Goal: Information Seeking & Learning: Learn about a topic

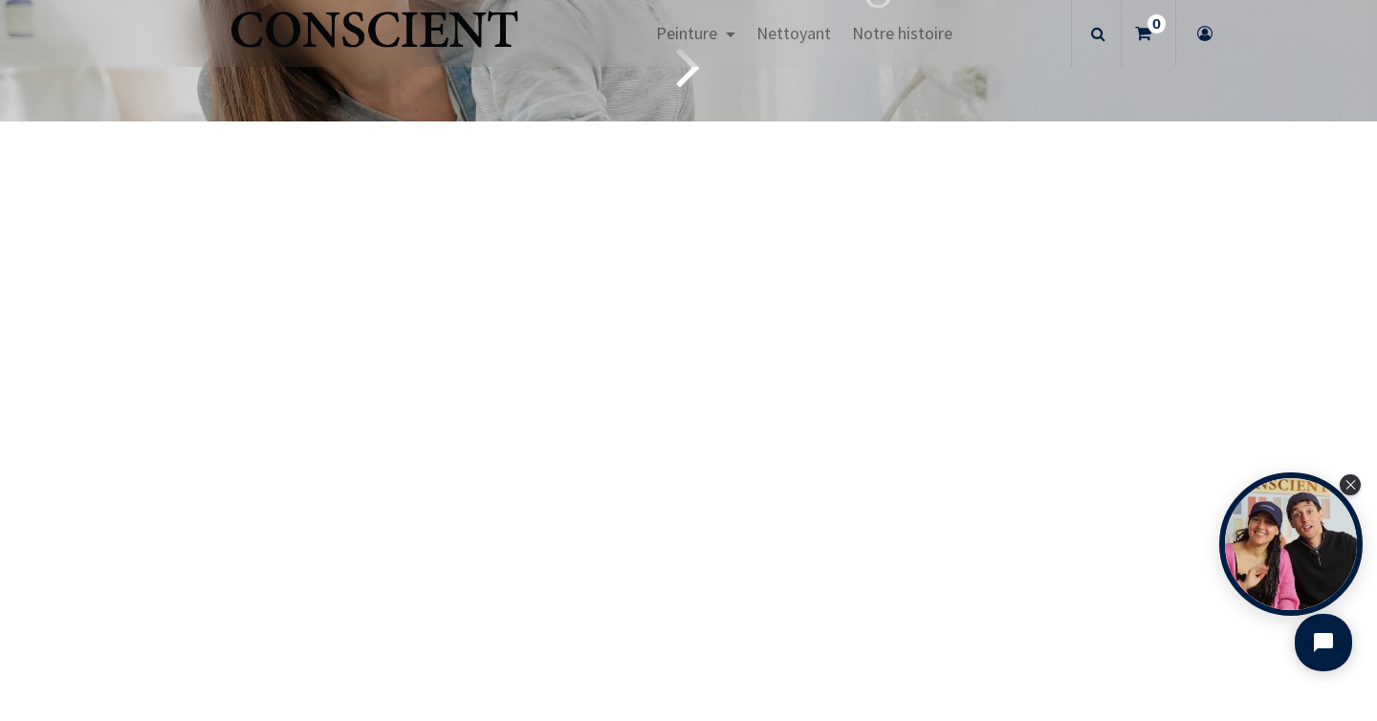
scroll to position [6139, 0]
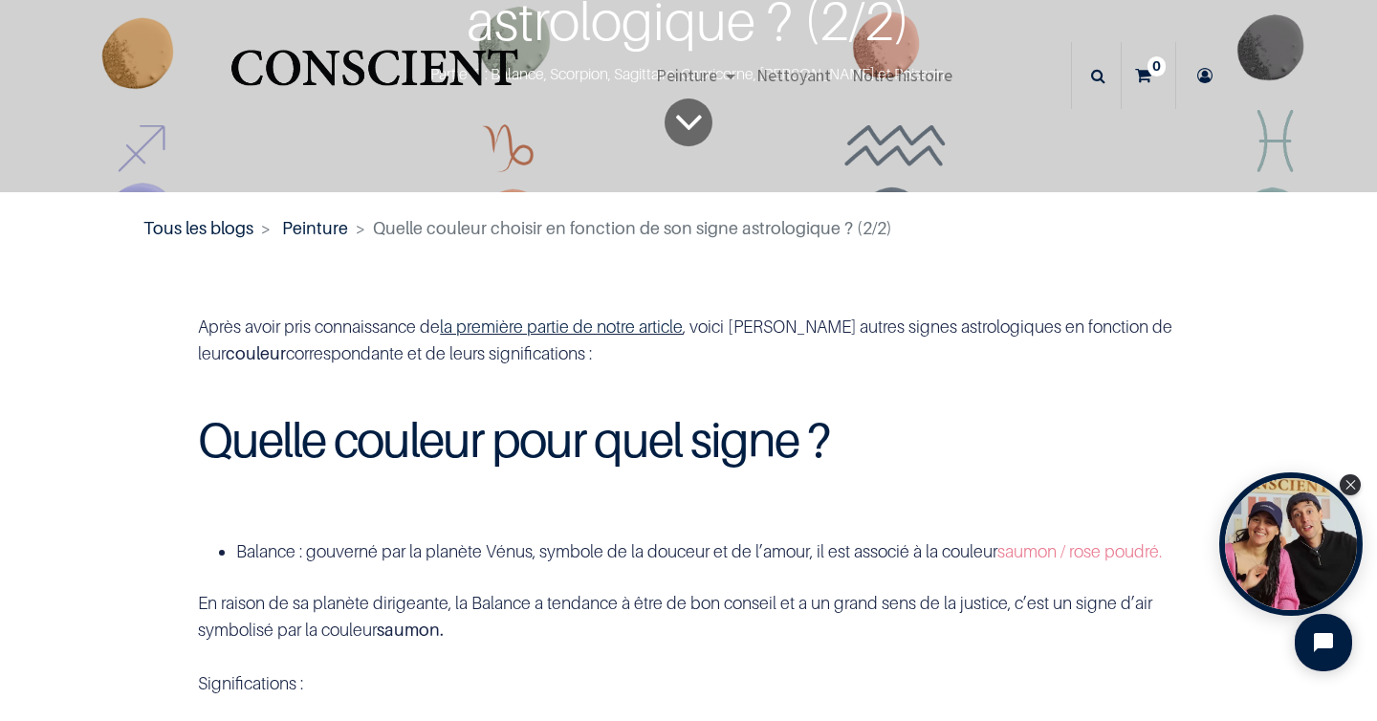
scroll to position [182, 0]
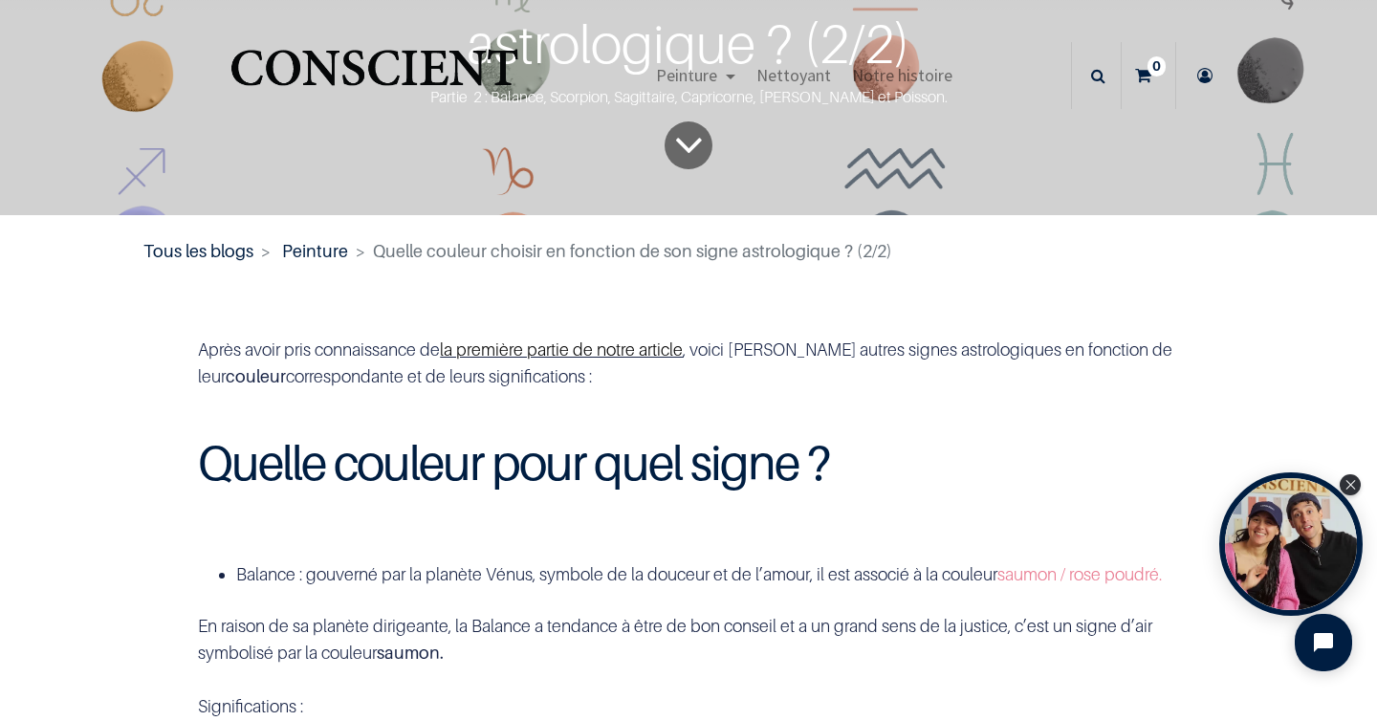
click at [545, 349] on link "la première partie de notre article" at bounding box center [561, 350] width 243 height 20
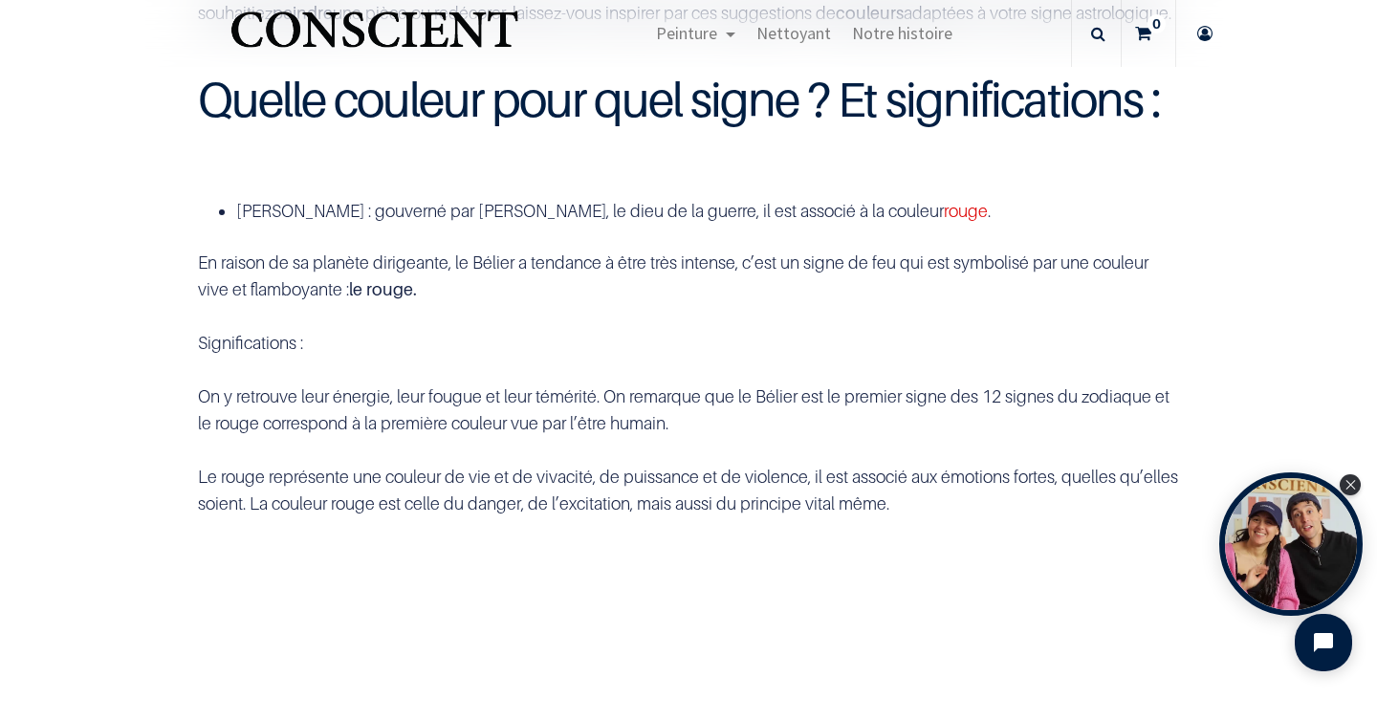
scroll to position [548, 0]
